Goal: Information Seeking & Learning: Learn about a topic

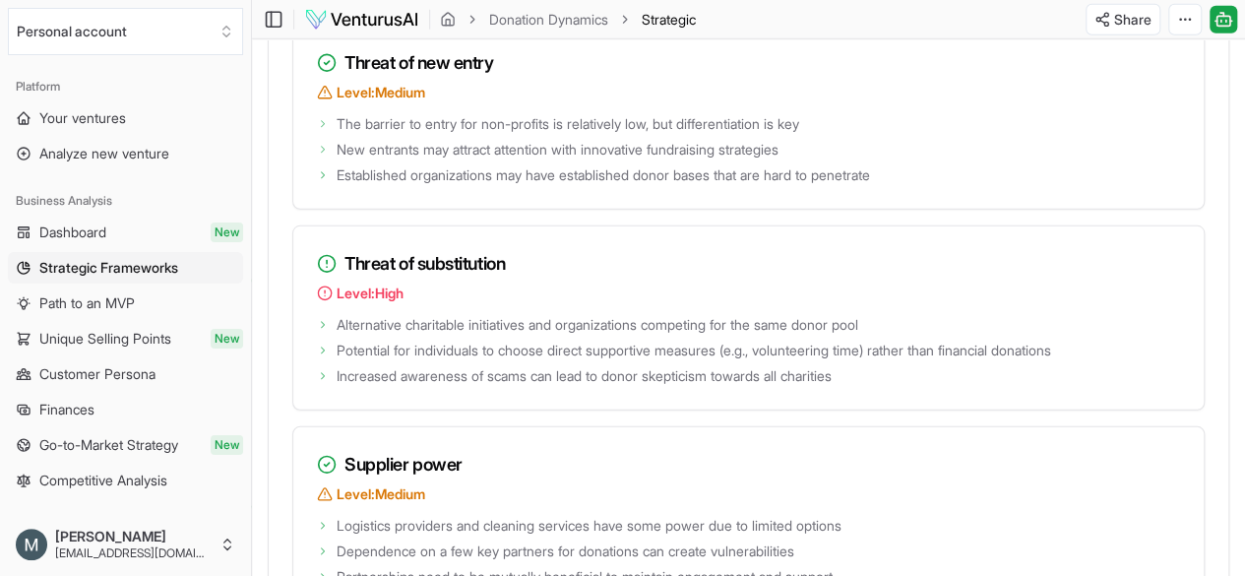
scroll to position [2769, 0]
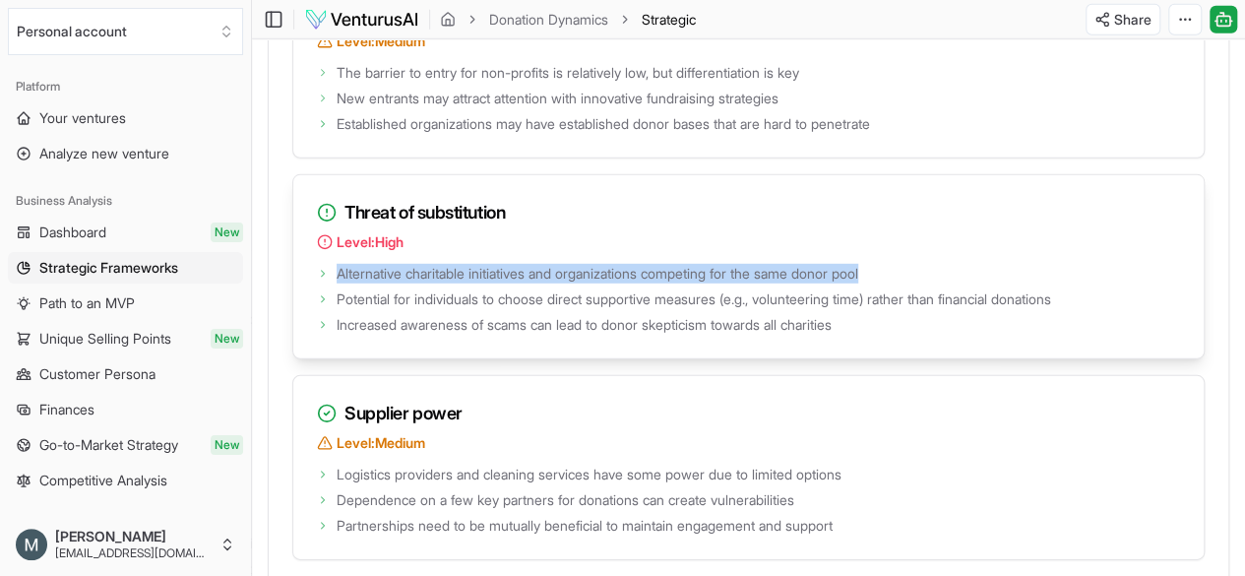
drag, startPoint x: 891, startPoint y: 233, endPoint x: 437, endPoint y: 209, distance: 454.5
click at [437, 209] on div "Threat of substitution Level: High Alternative charitable initiatives and organ…" at bounding box center [748, 266] width 913 height 185
drag, startPoint x: 705, startPoint y: 290, endPoint x: 736, endPoint y: 286, distance: 31.7
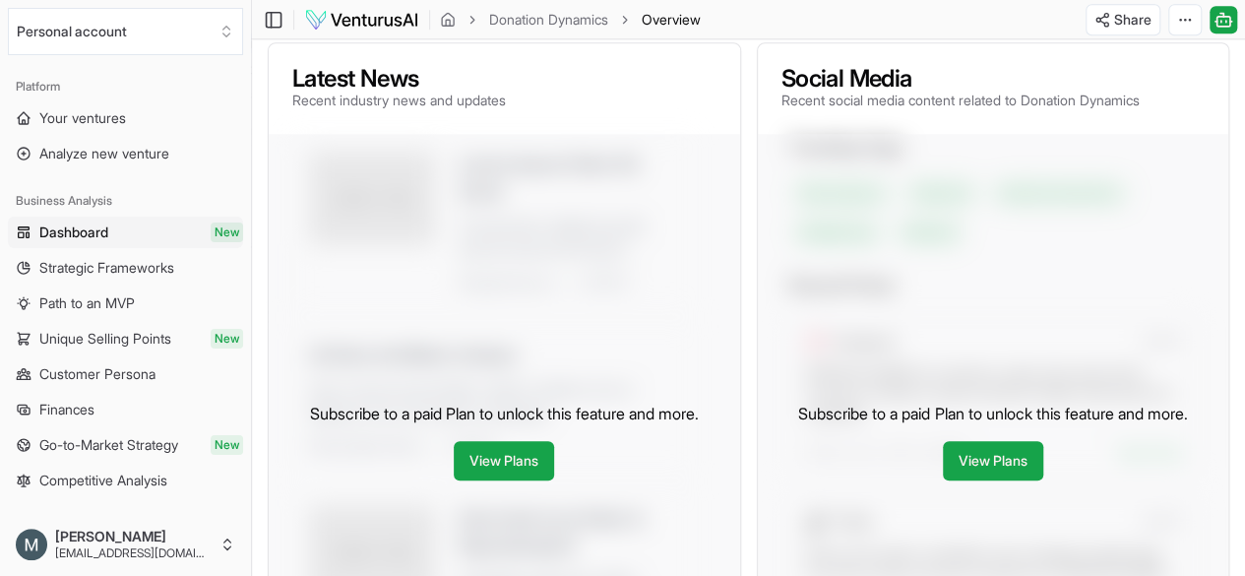
scroll to position [98, 0]
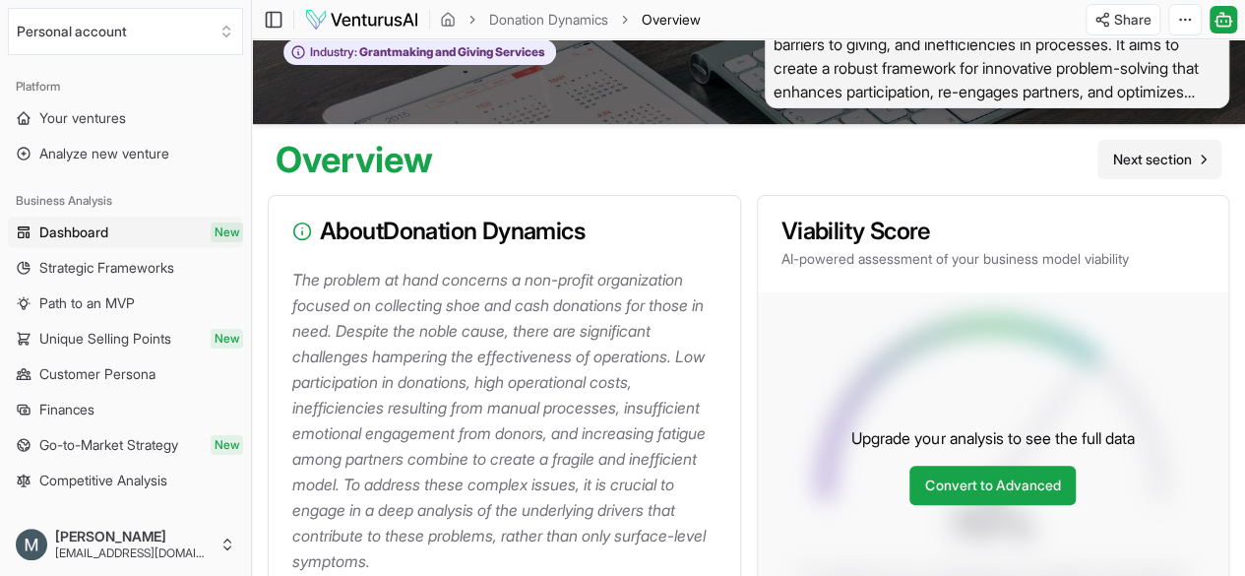
click at [1142, 164] on span "Next section" at bounding box center [1152, 160] width 79 height 20
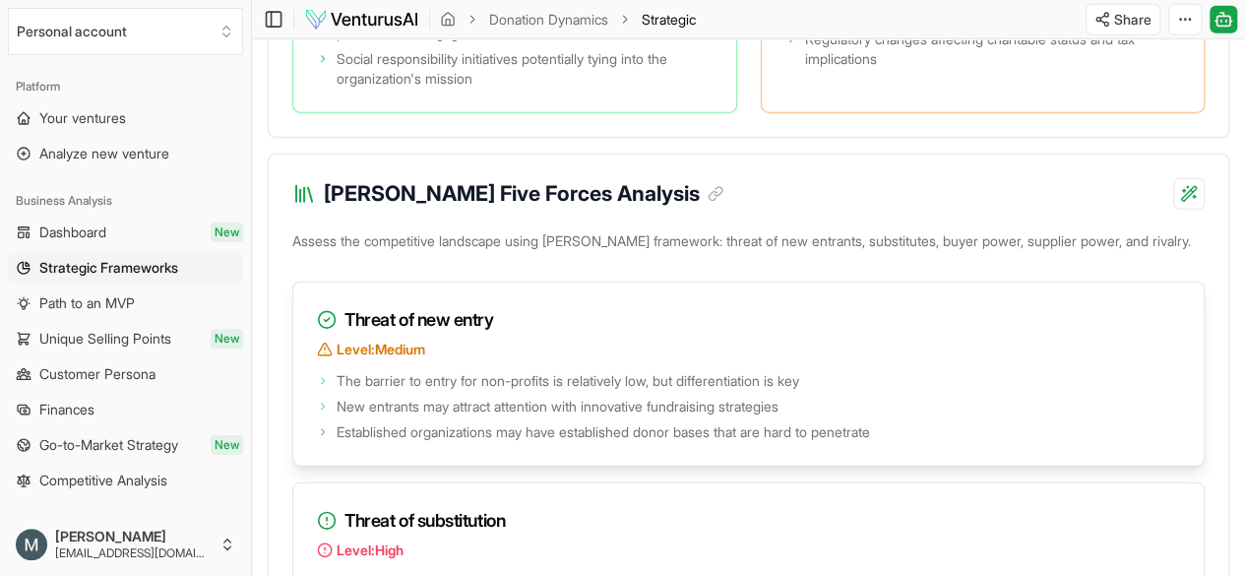
scroll to position [2756, 0]
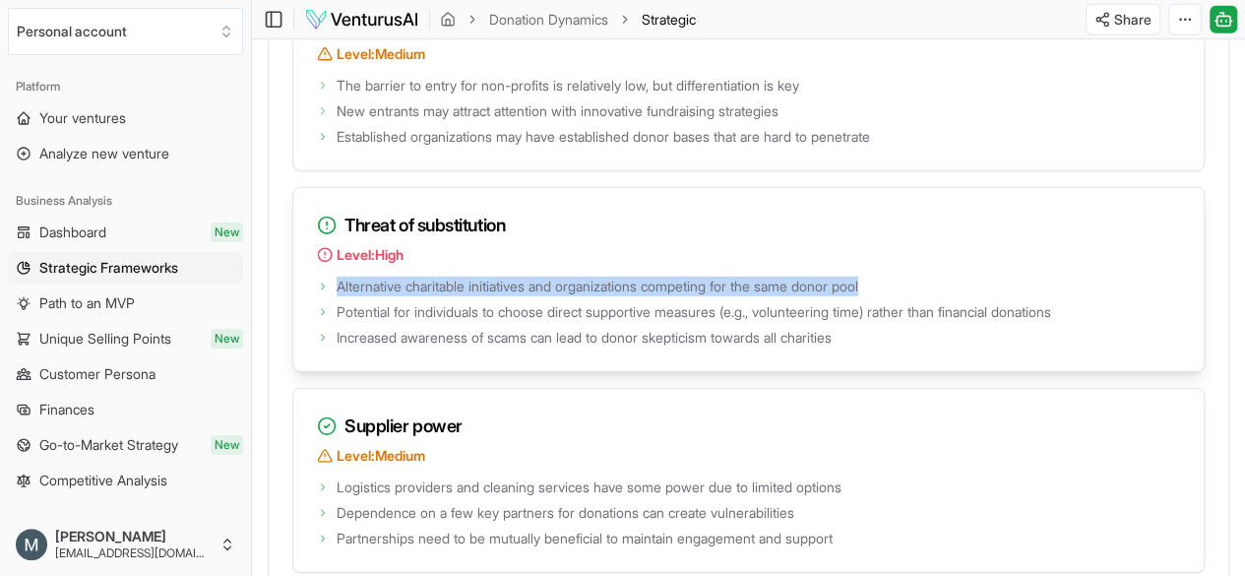
drag, startPoint x: 891, startPoint y: 242, endPoint x: 339, endPoint y: 237, distance: 552.3
click at [339, 277] on span "Alternative charitable initiatives and organizations competing for the same don…" at bounding box center [598, 287] width 522 height 20
copy span "Alternative charitable initiatives and organizations competing for the same don…"
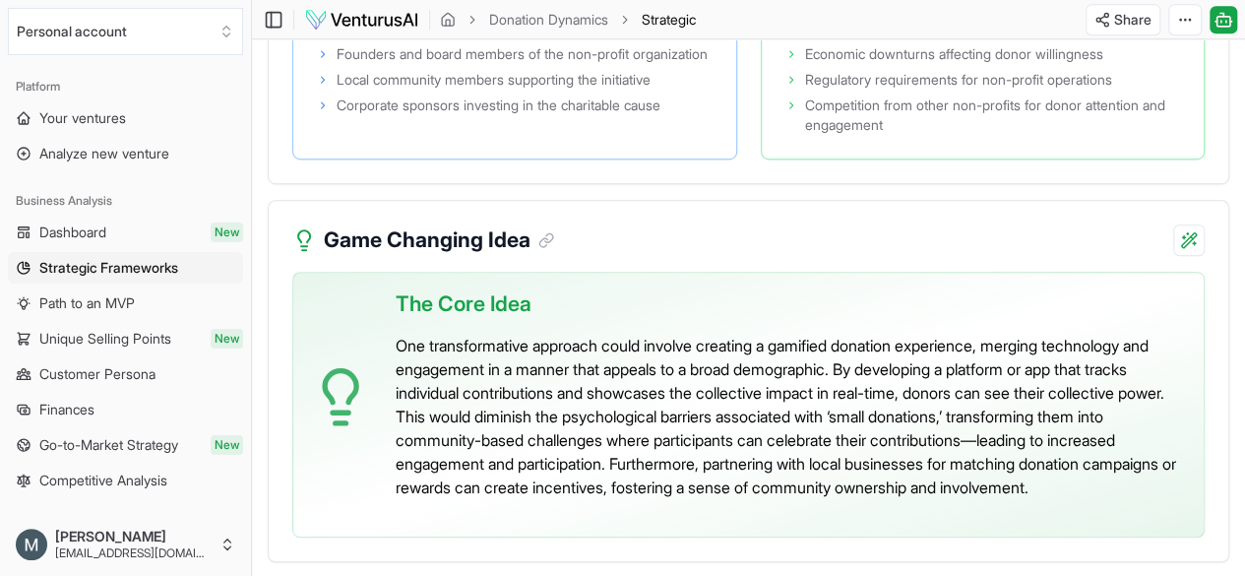
scroll to position [4515, 0]
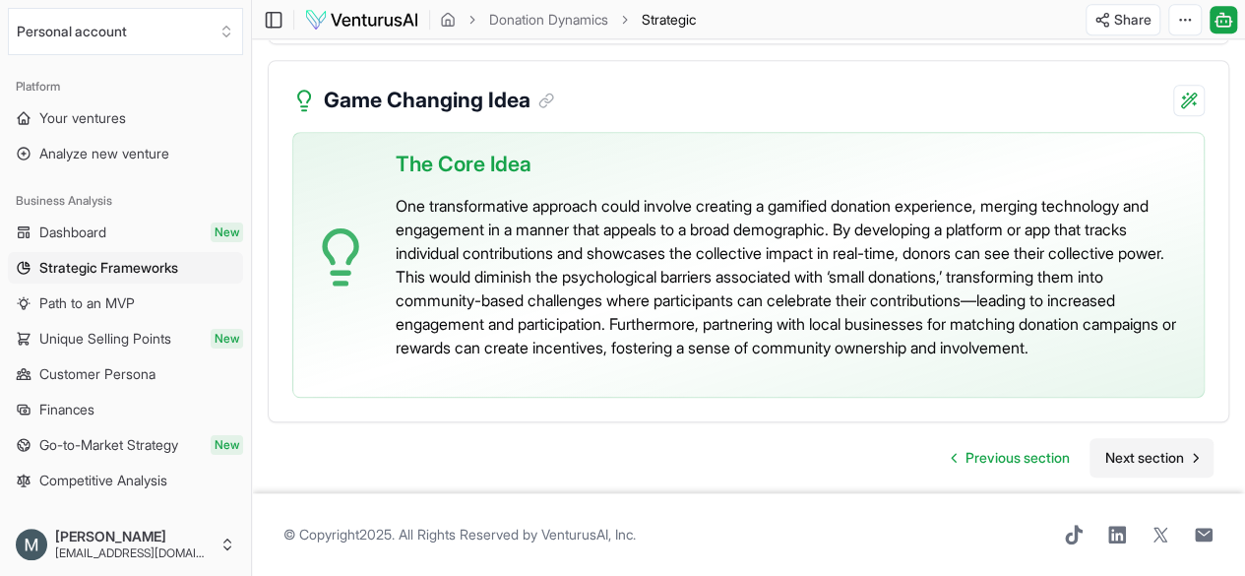
click at [1168, 448] on span "Next section" at bounding box center [1144, 458] width 79 height 20
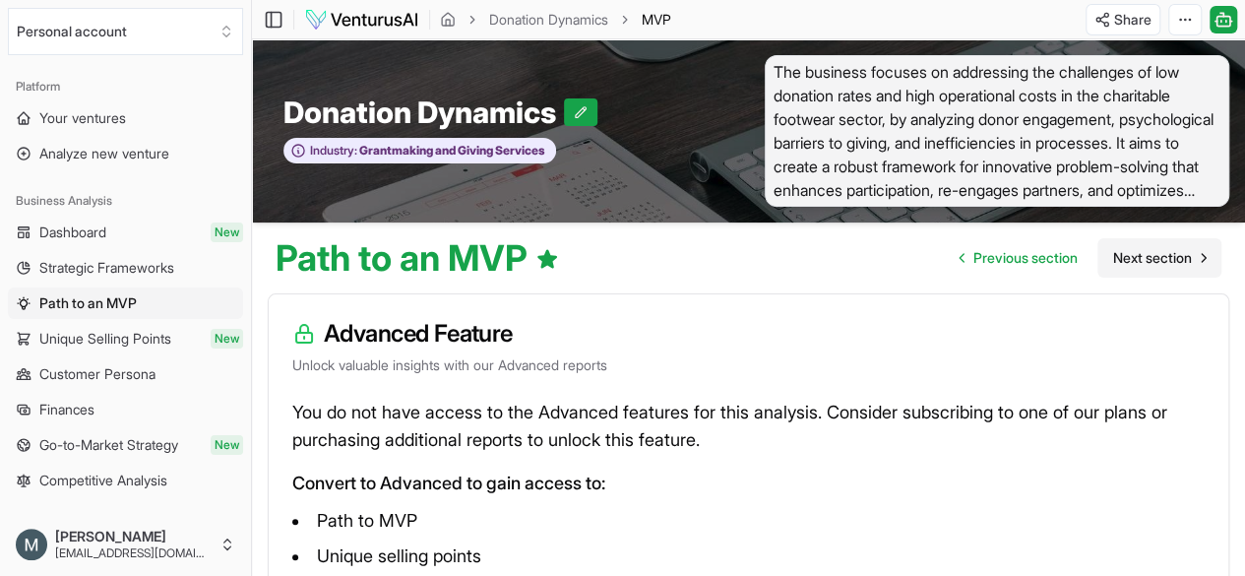
click at [1113, 255] on span "Next section" at bounding box center [1152, 258] width 79 height 20
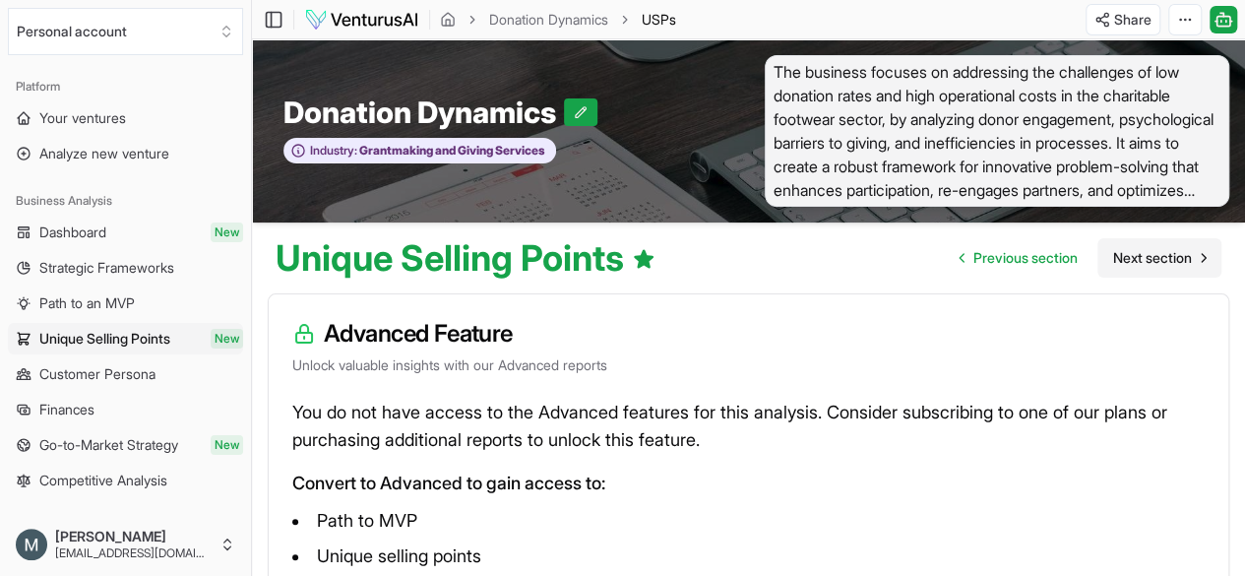
click at [1113, 257] on span "Next section" at bounding box center [1152, 258] width 79 height 20
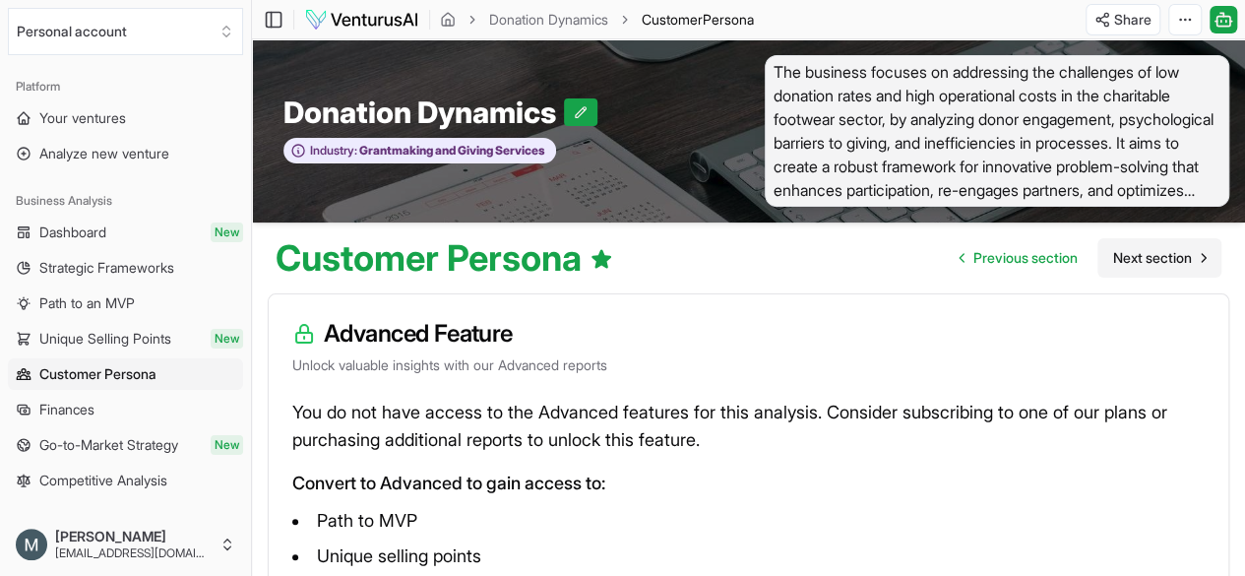
click at [1118, 243] on link "Next section" at bounding box center [1160, 257] width 124 height 39
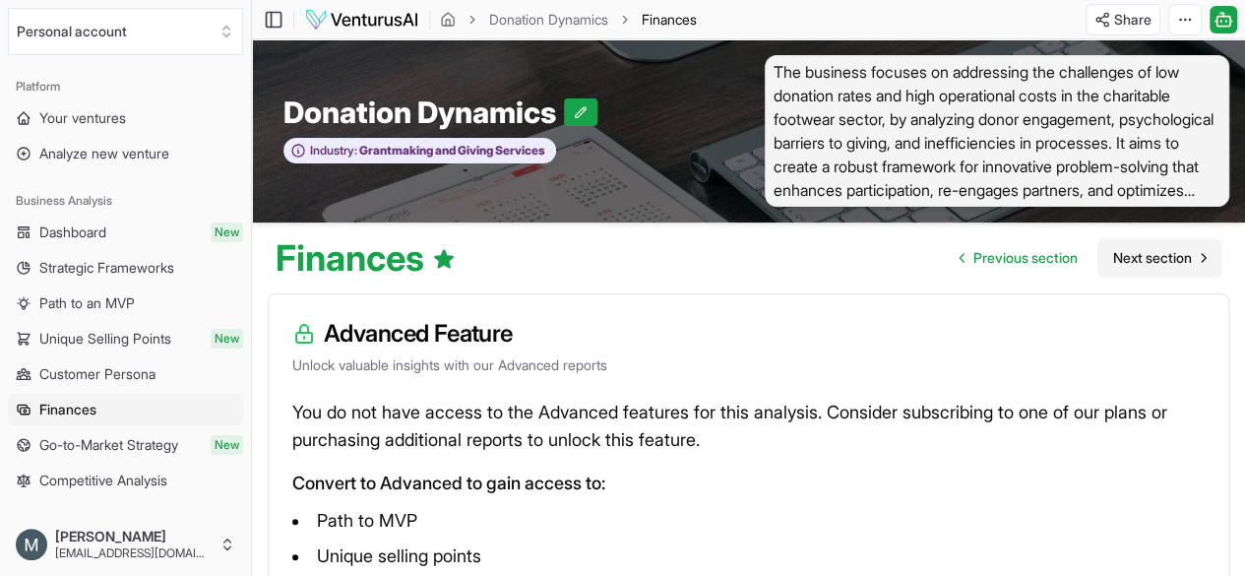
click at [1113, 251] on span "Next section" at bounding box center [1152, 258] width 79 height 20
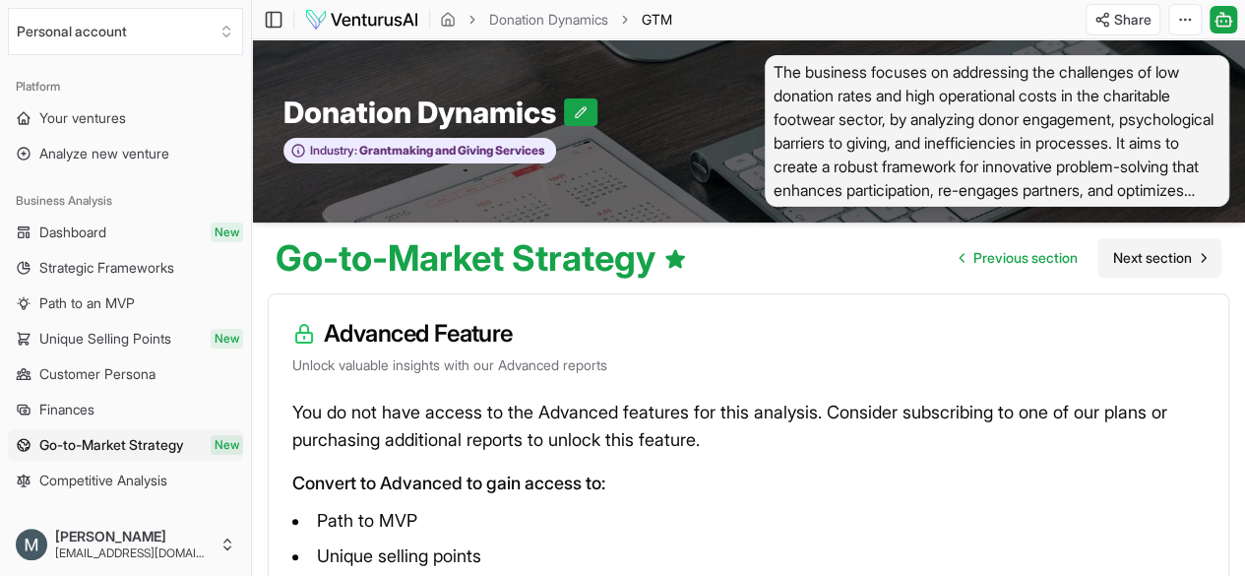
click at [1113, 257] on span "Next section" at bounding box center [1152, 258] width 79 height 20
